Goal: Check status: Check status

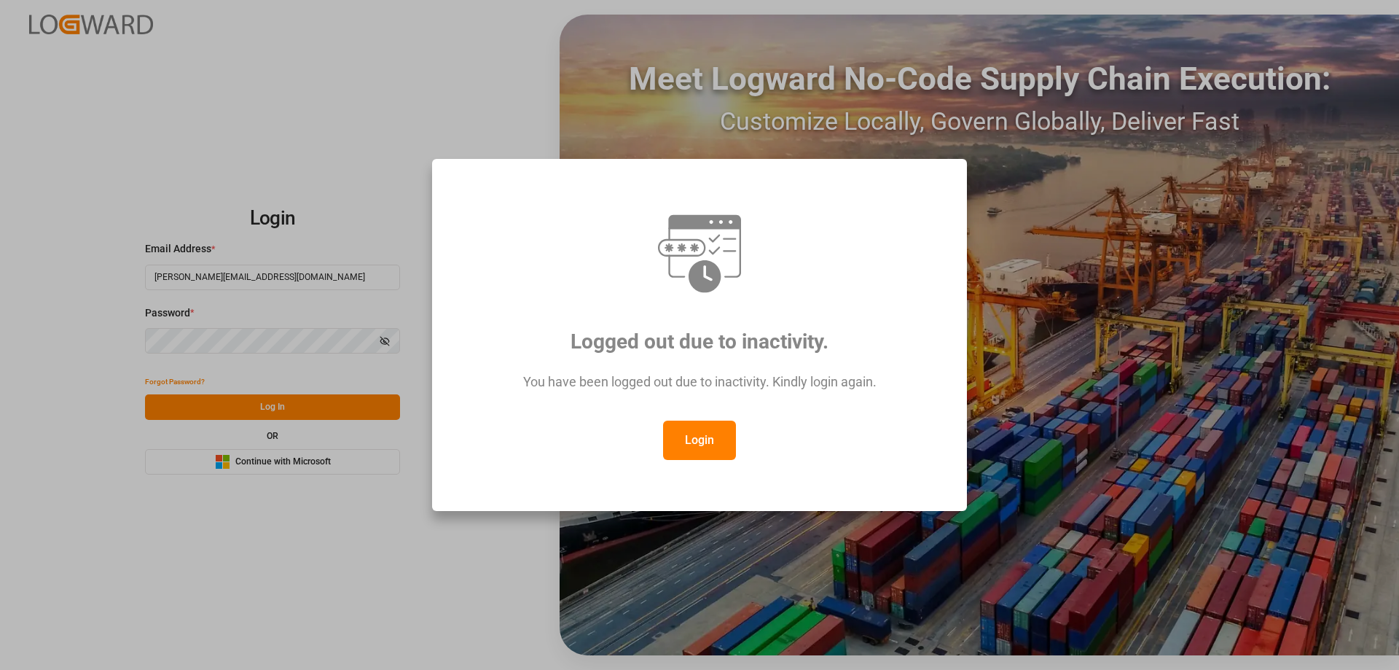
click at [708, 441] on button "Login" at bounding box center [699, 439] width 73 height 39
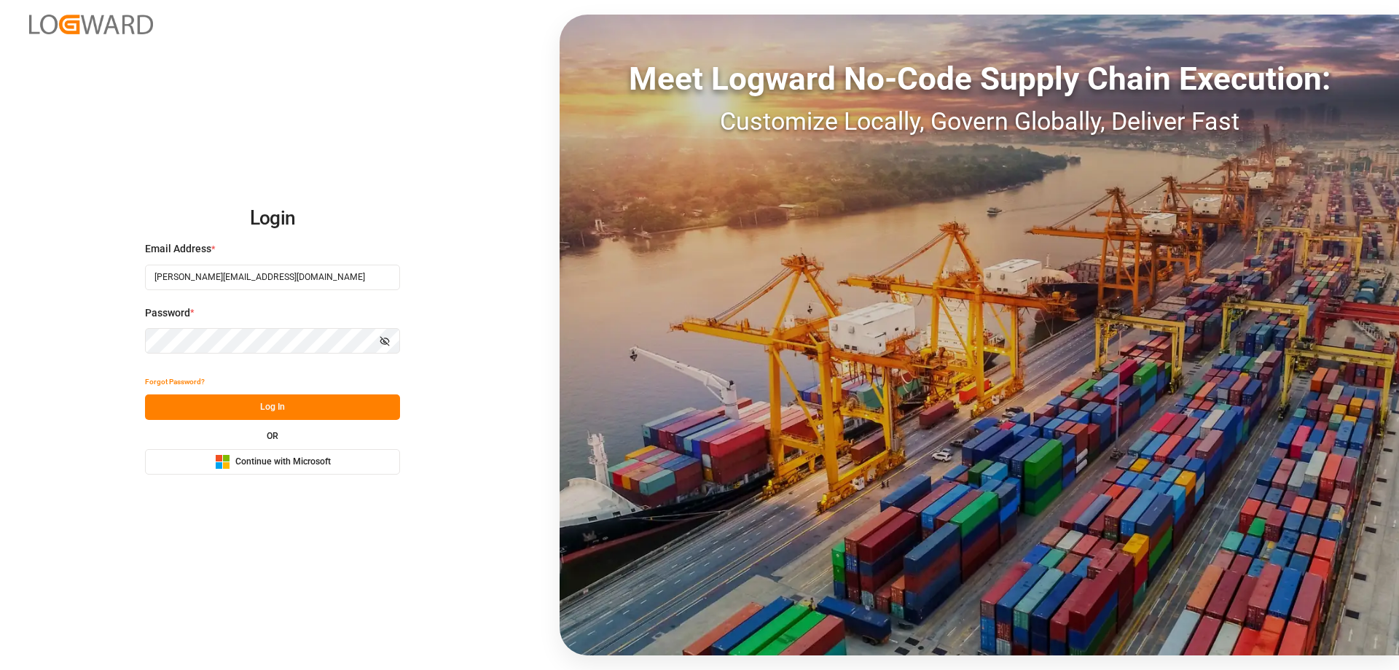
click at [296, 407] on button "Log In" at bounding box center [272, 406] width 255 height 25
click at [267, 412] on button "Log In" at bounding box center [272, 406] width 255 height 25
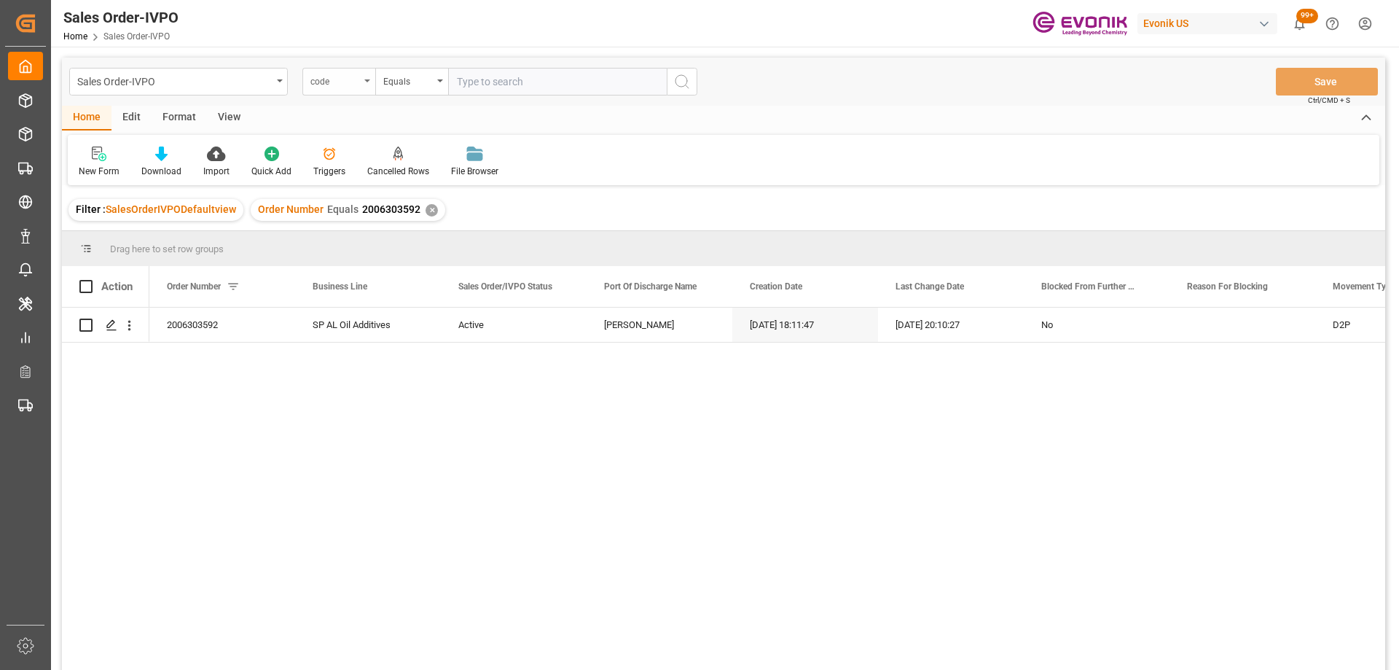
click at [356, 74] on div "code" at bounding box center [335, 79] width 50 height 17
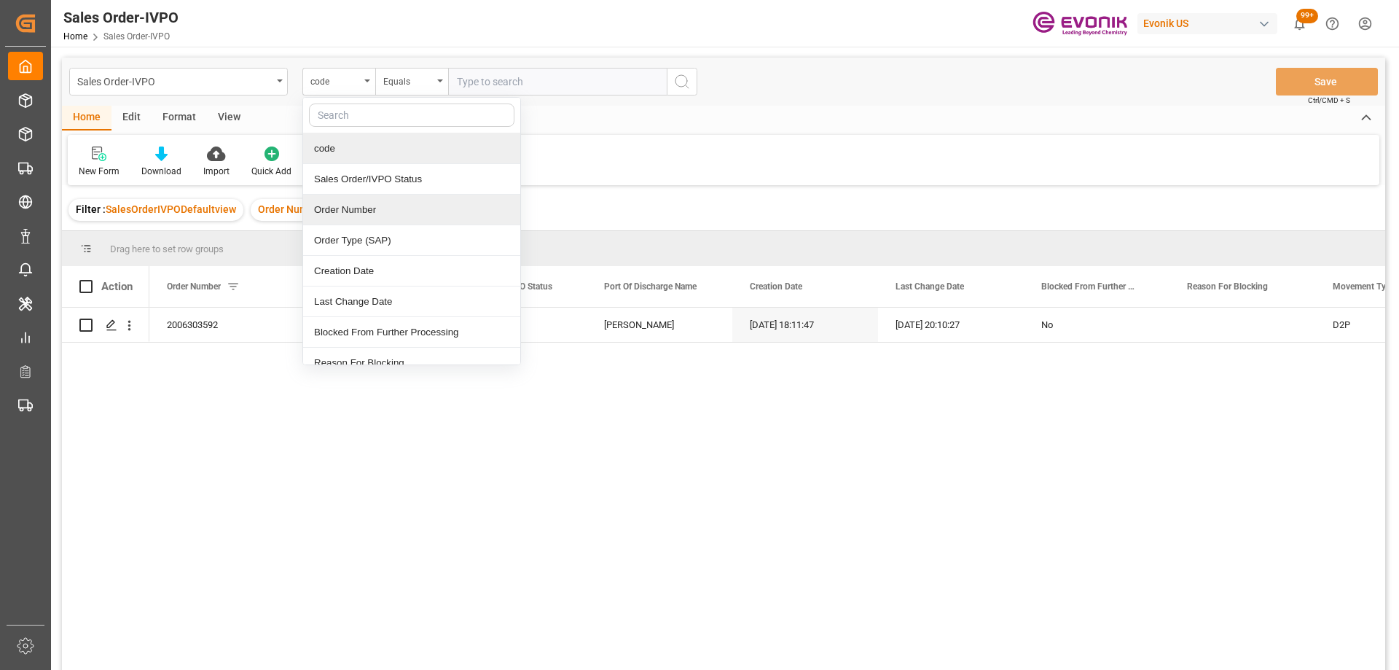
click at [350, 206] on div "Order Number" at bounding box center [411, 210] width 217 height 31
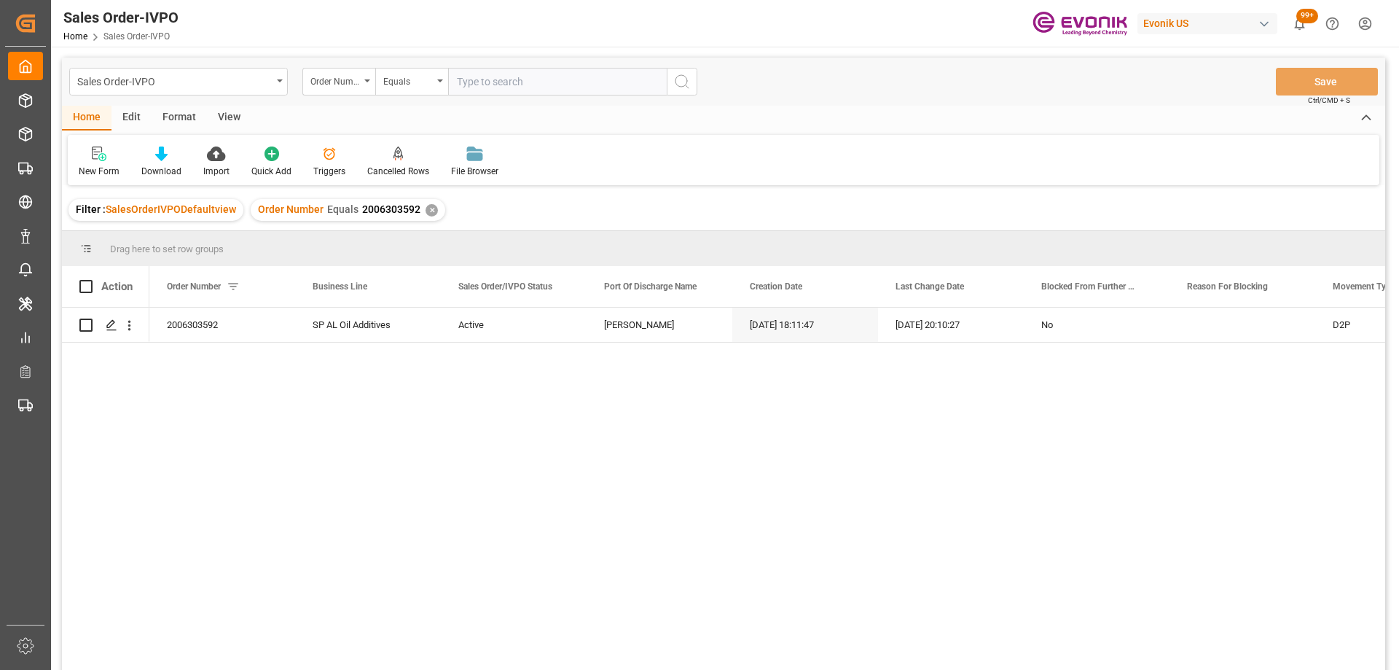
click at [548, 75] on input "text" at bounding box center [557, 82] width 219 height 28
paste input "2007059724"
type input "2007059724"
click at [679, 76] on icon "search button" at bounding box center [681, 81] width 17 height 17
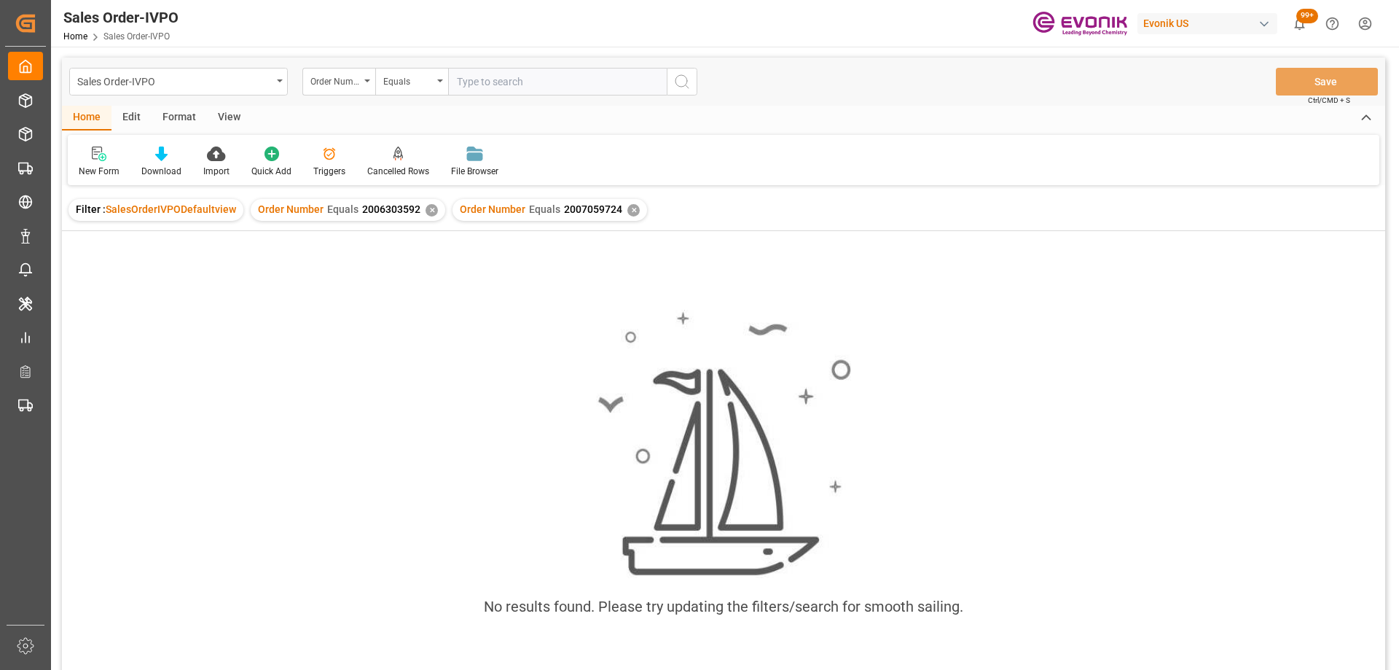
click at [426, 213] on div "✕" at bounding box center [431, 210] width 12 height 12
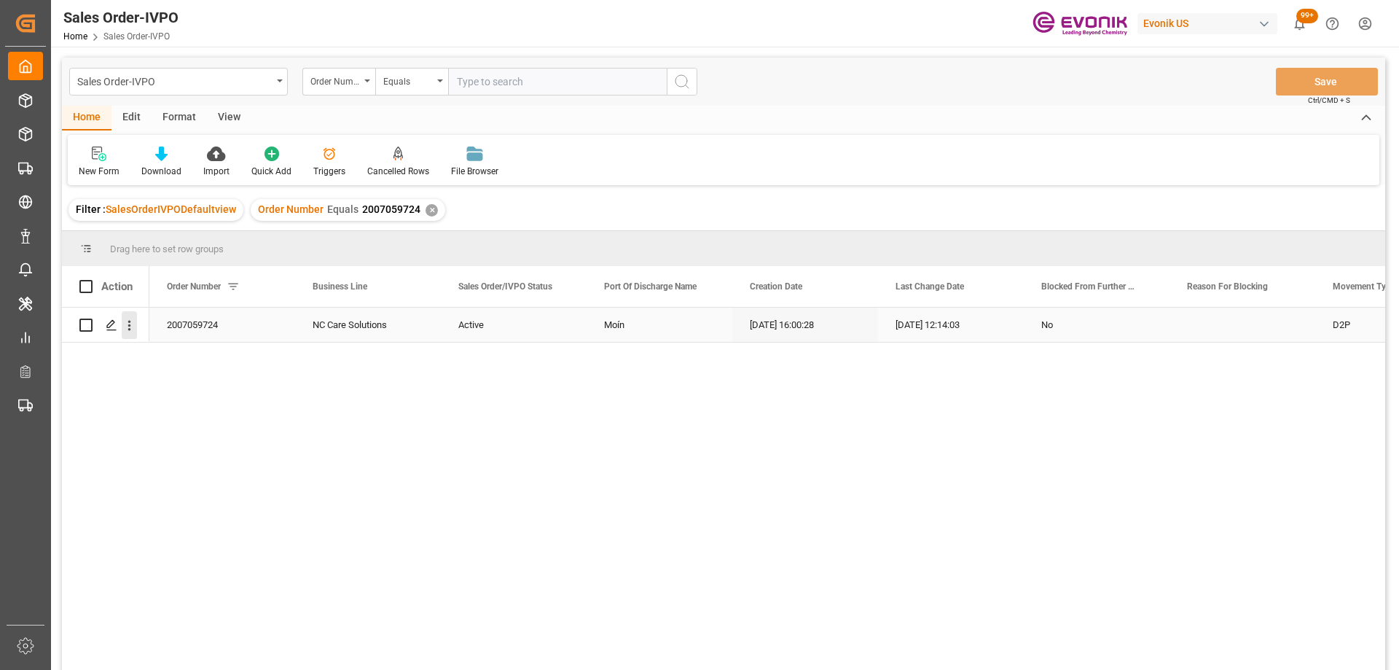
click at [131, 329] on icon "open menu" at bounding box center [129, 325] width 15 height 15
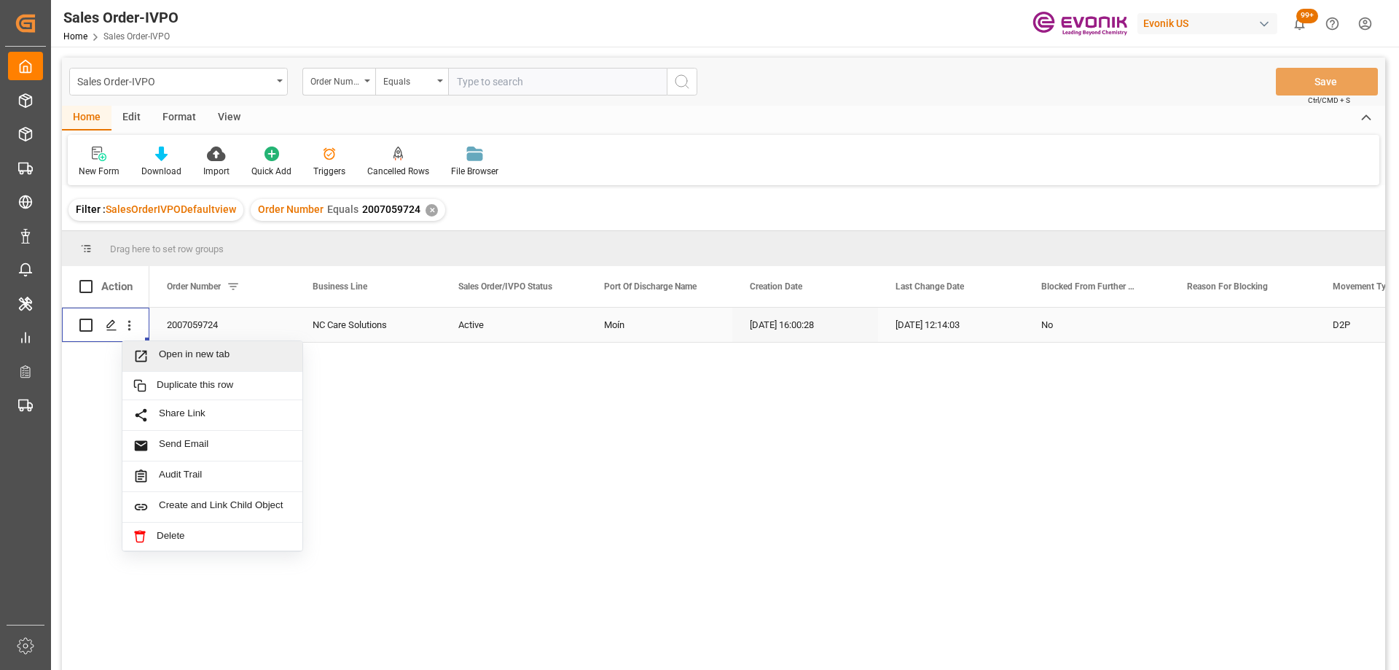
click at [160, 354] on span "Open in new tab" at bounding box center [225, 355] width 133 height 15
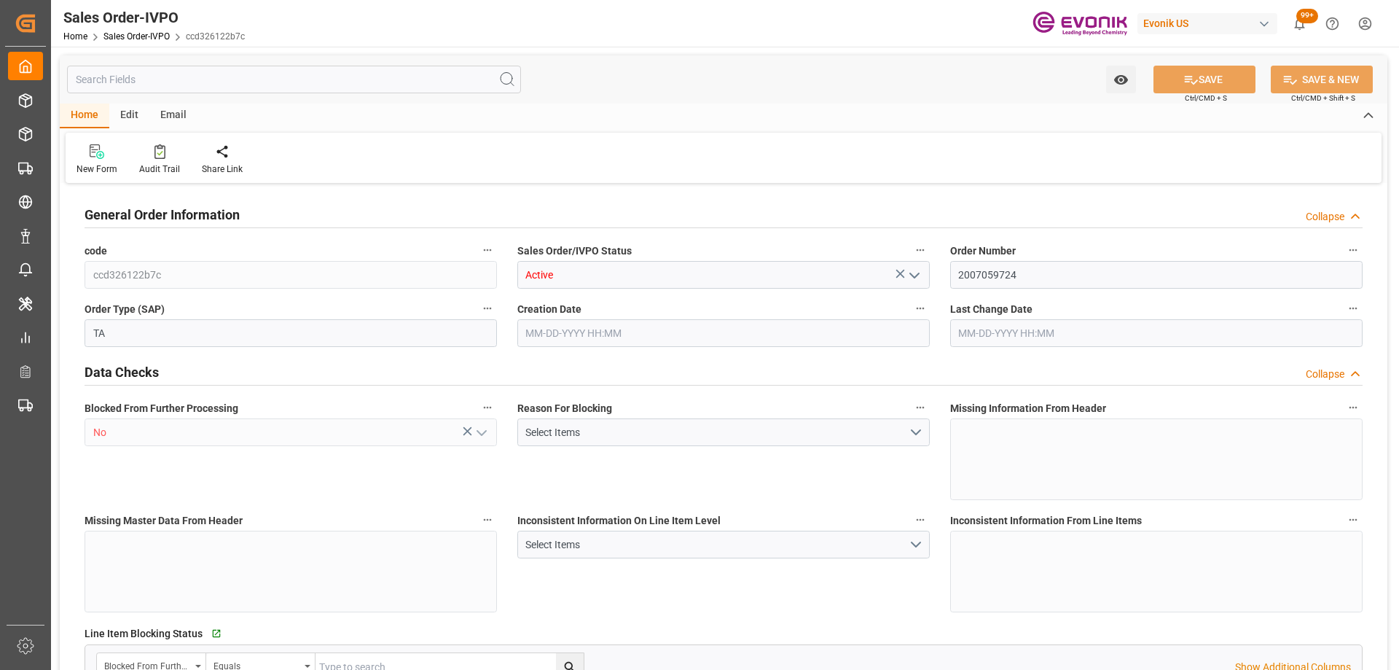
type input "CRMOB"
type input "0"
type input "1"
type input "2"
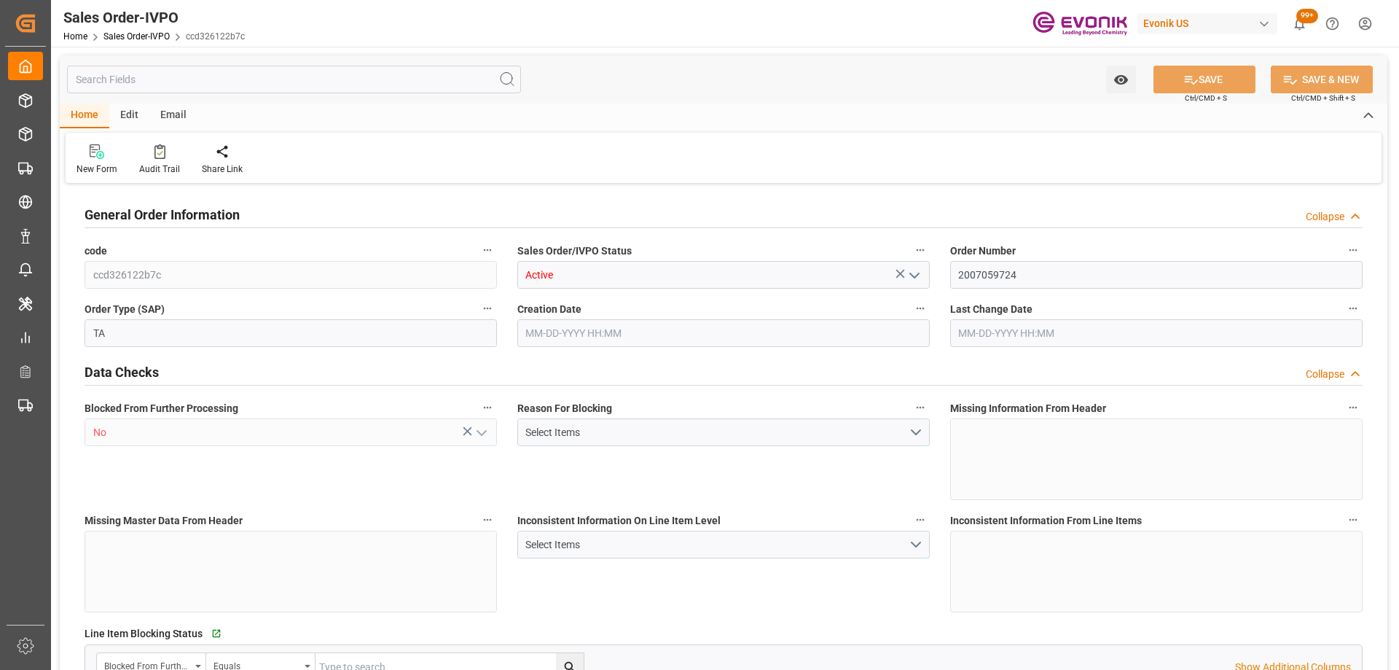
type input "16005"
type input "41.76"
type input "17000"
type input "30"
type input "06-20-2025 16:00"
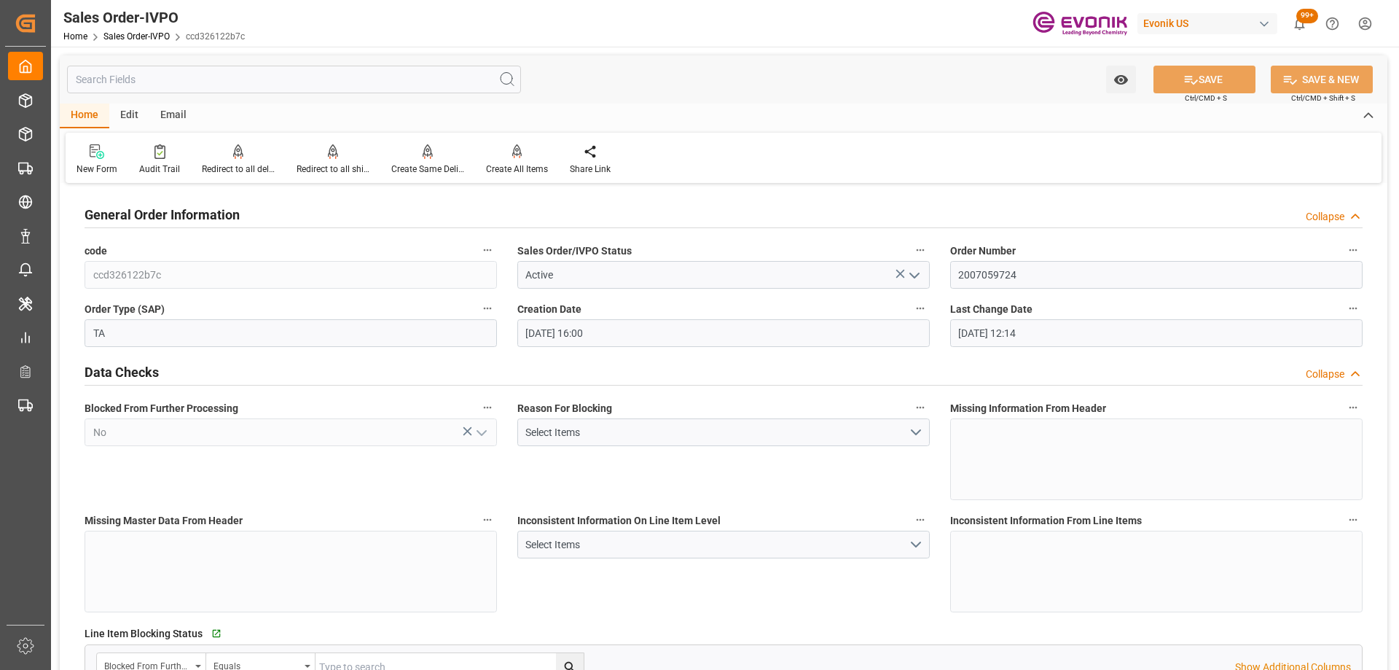
type input "08-06-2025 12:14"
click at [326, 168] on div "Redirect to all shipments" at bounding box center [333, 168] width 73 height 13
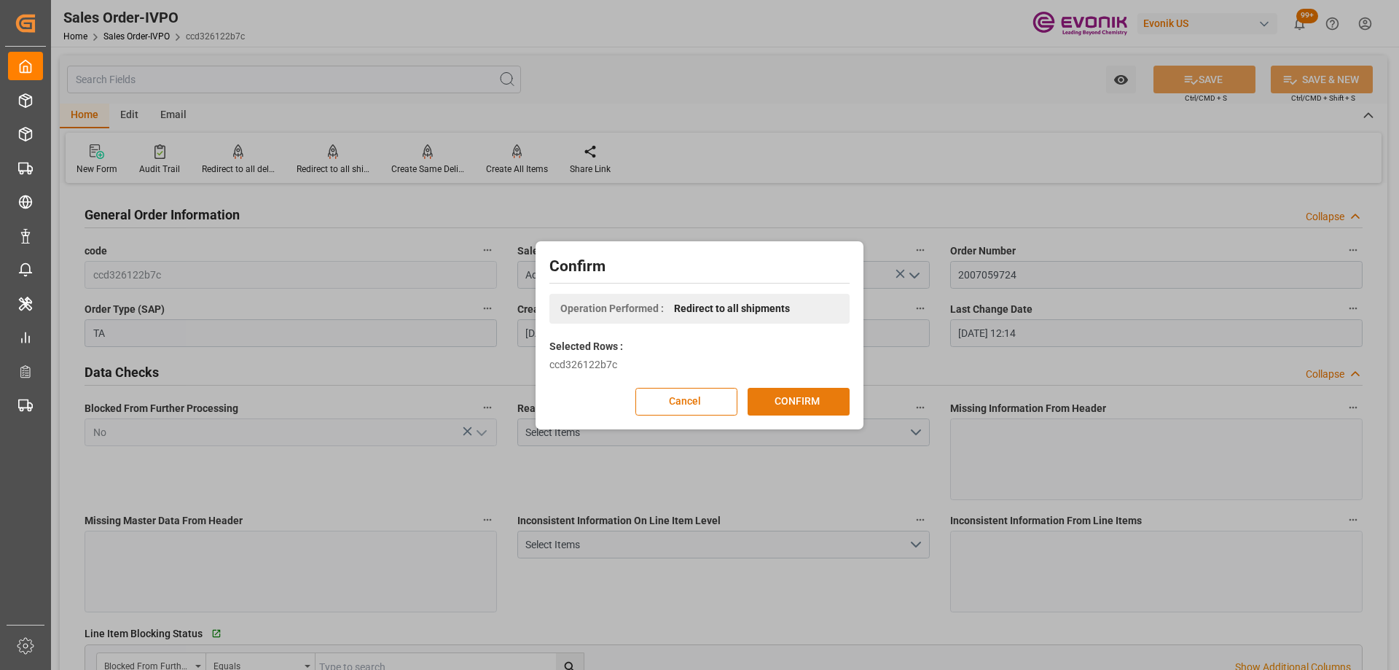
click at [780, 396] on button "CONFIRM" at bounding box center [799, 402] width 102 height 28
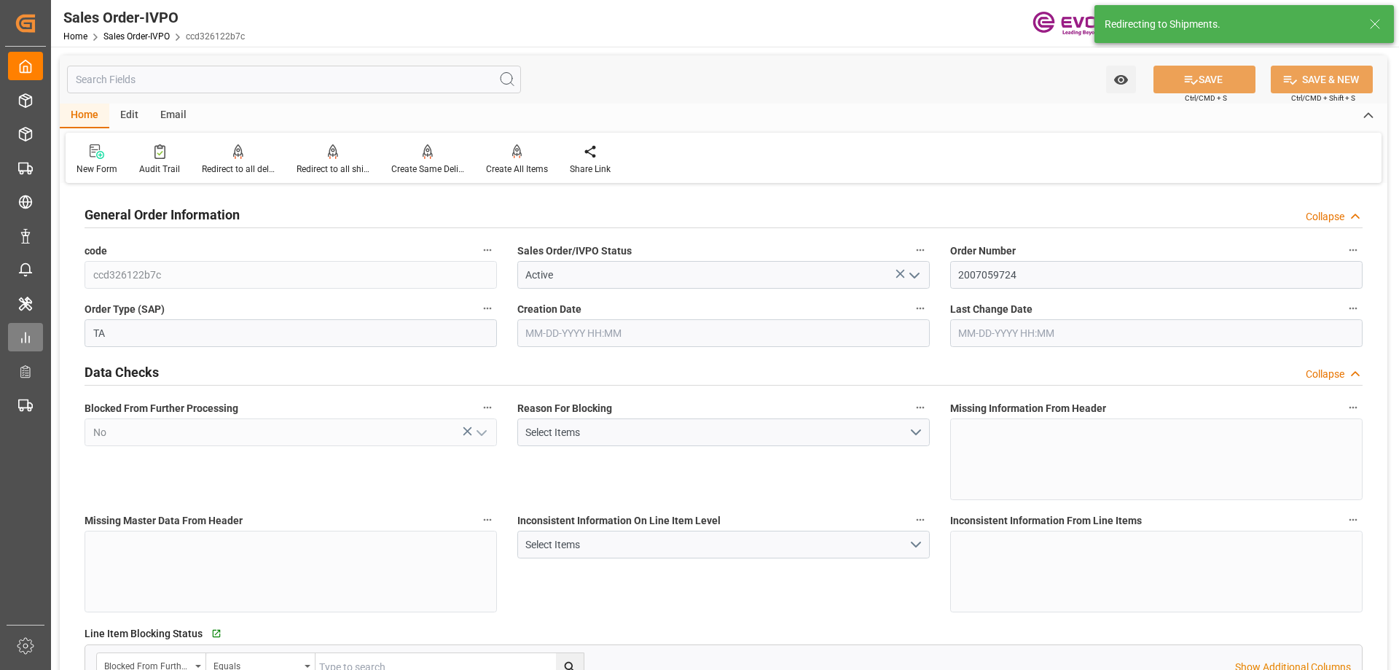
type input "06-20-2025 16:00"
type input "08-06-2025 12:14"
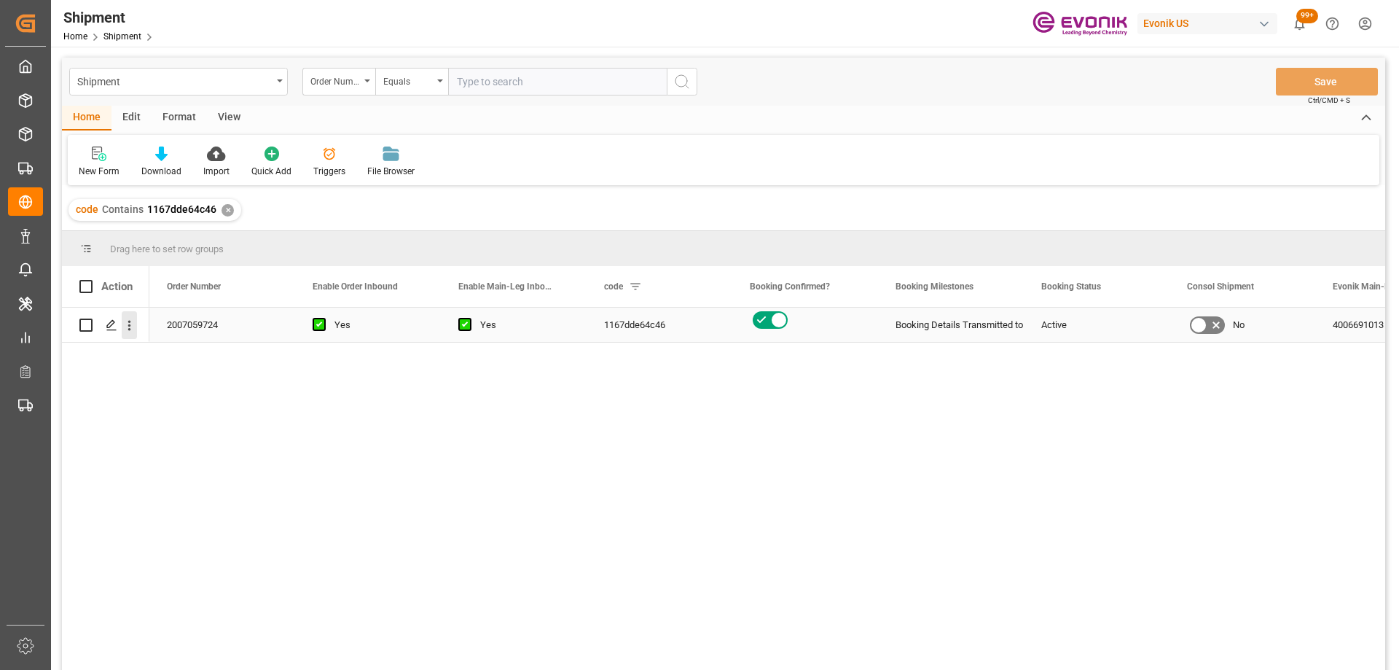
click at [129, 331] on icon "open menu" at bounding box center [129, 325] width 15 height 15
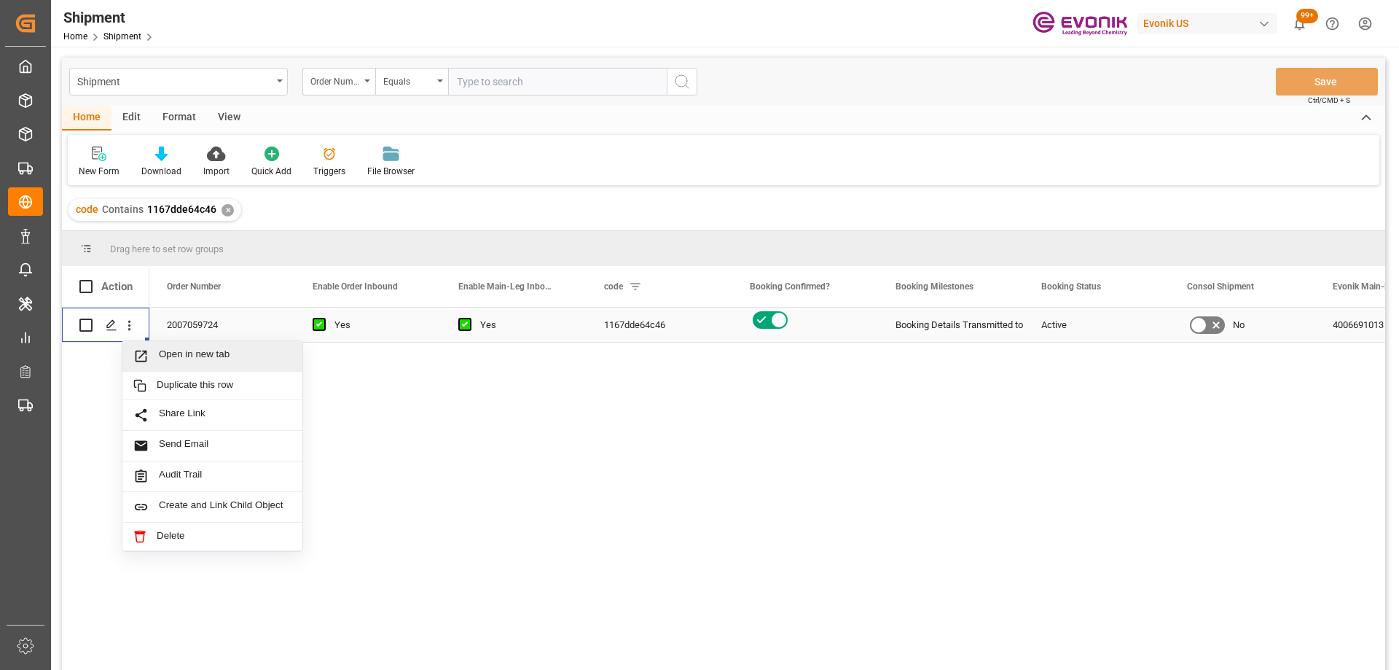
click at [164, 366] on div "Open in new tab" at bounding box center [212, 356] width 180 height 31
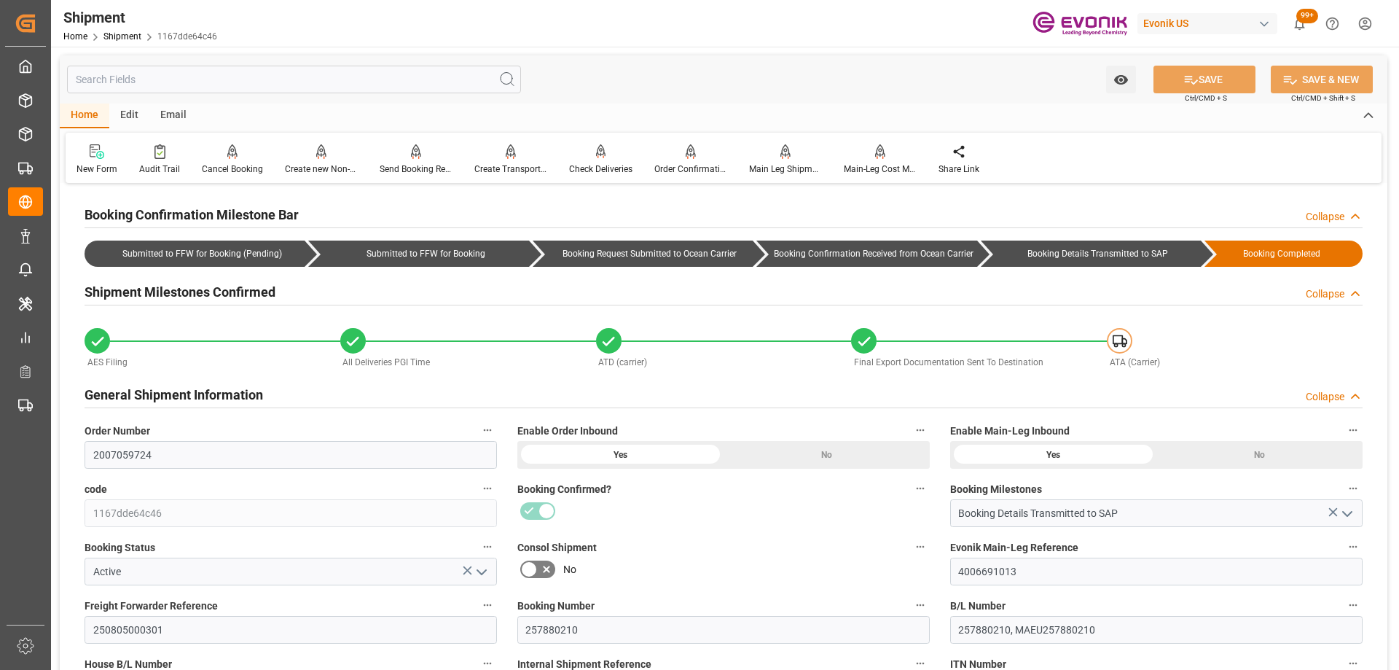
click at [789, 576] on div "No" at bounding box center [723, 568] width 412 height 23
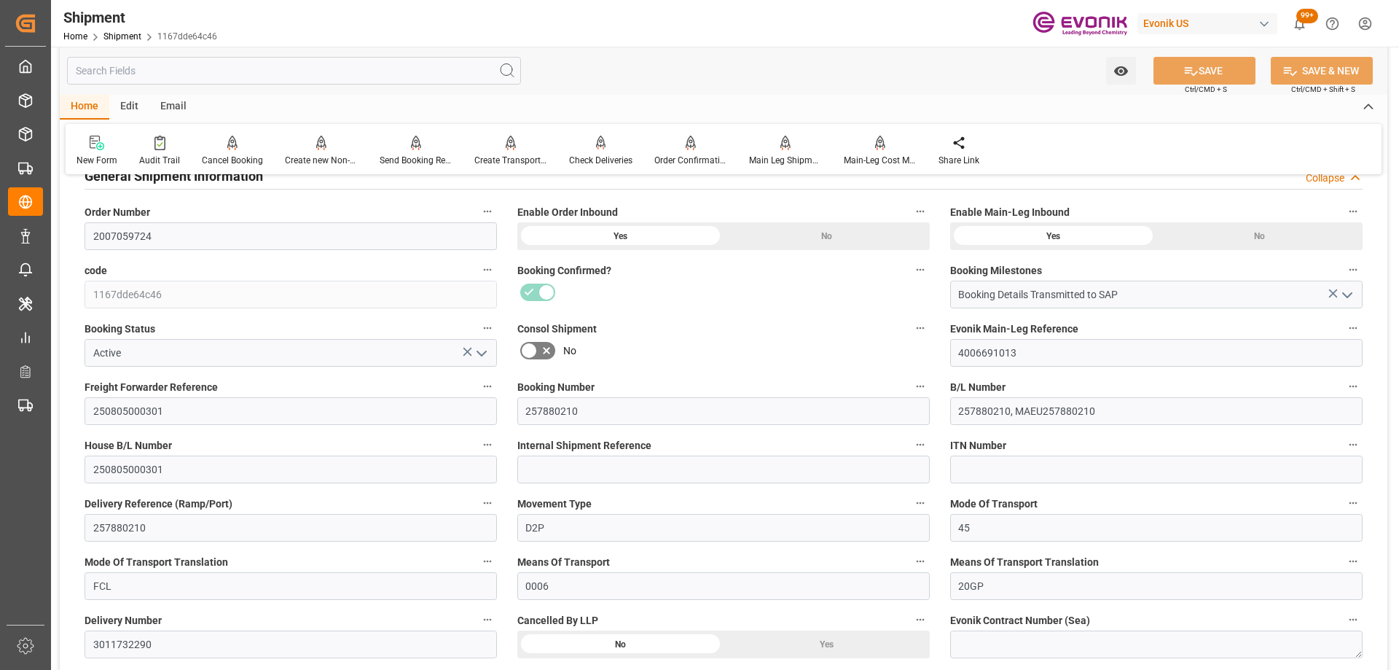
scroll to position [583, 0]
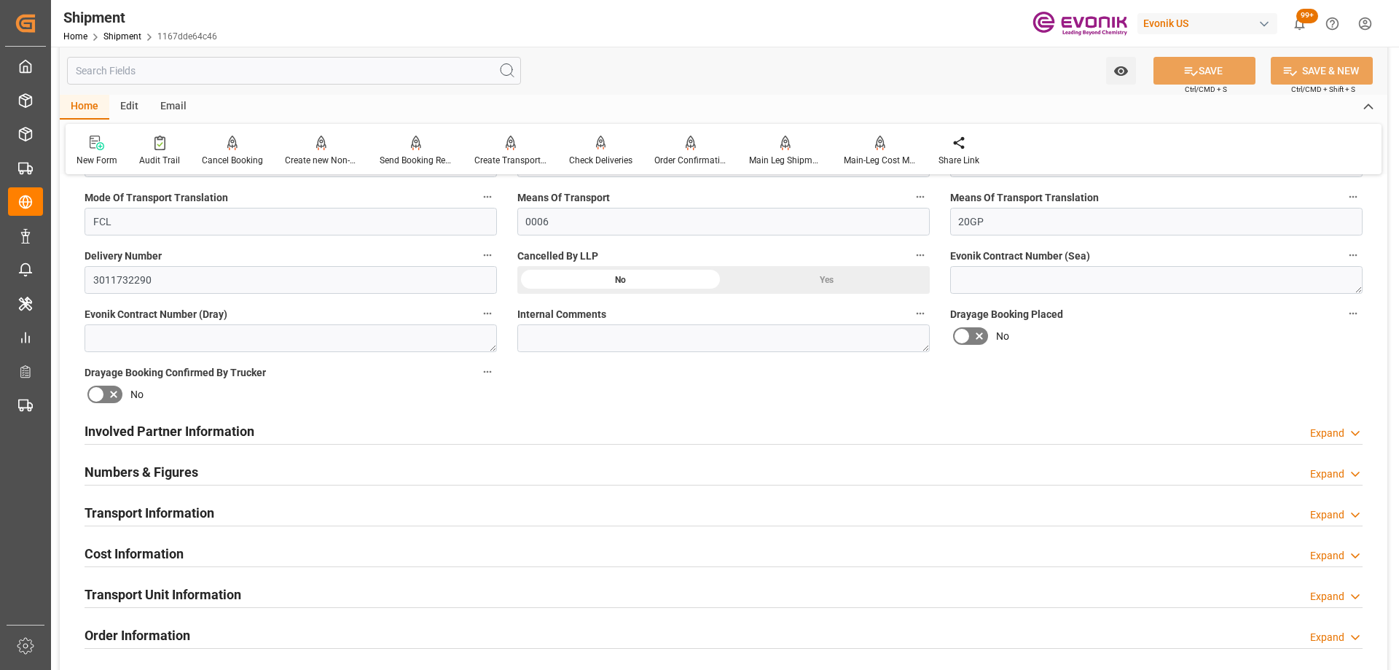
click at [219, 428] on h2 "Involved Partner Information" at bounding box center [170, 431] width 170 height 20
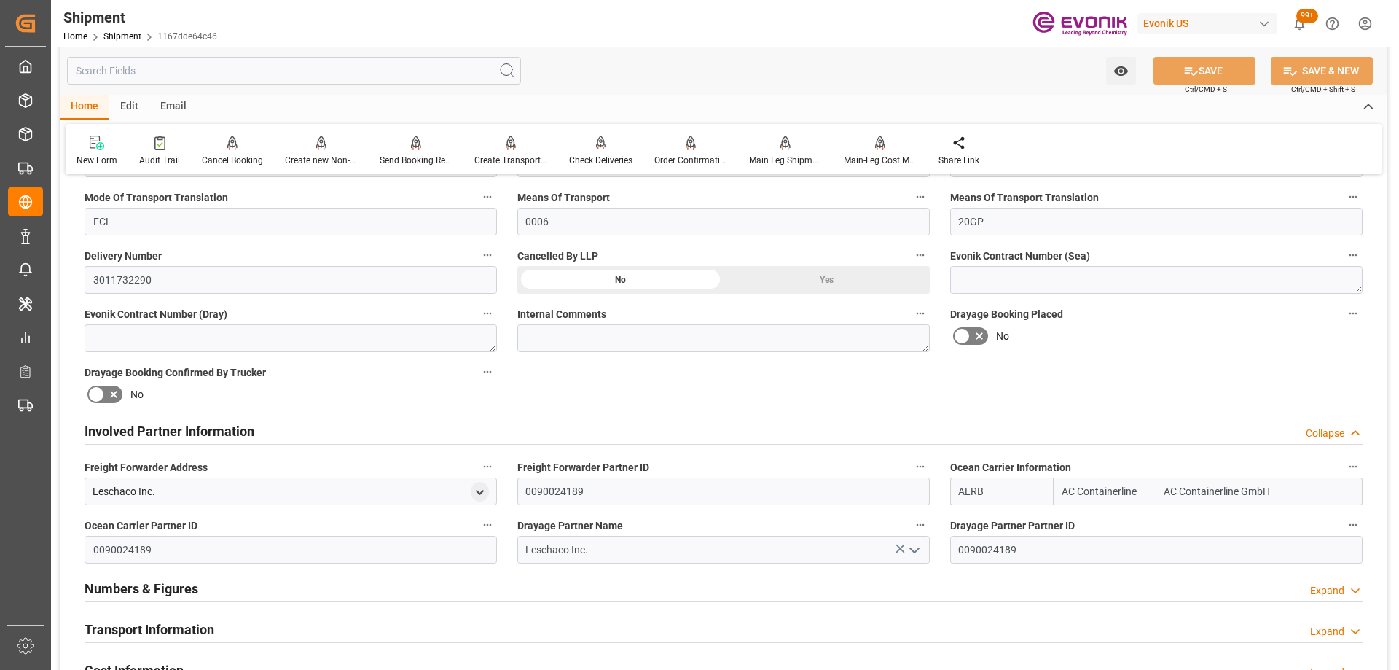
click at [593, 366] on div "Booking Confirmation Milestone Bar Collapse Submitted to FFW for Booking (Pendi…" at bounding box center [723, 415] width 1327 height 1623
